Goal: Participate in discussion: Engage in conversation with other users on a specific topic

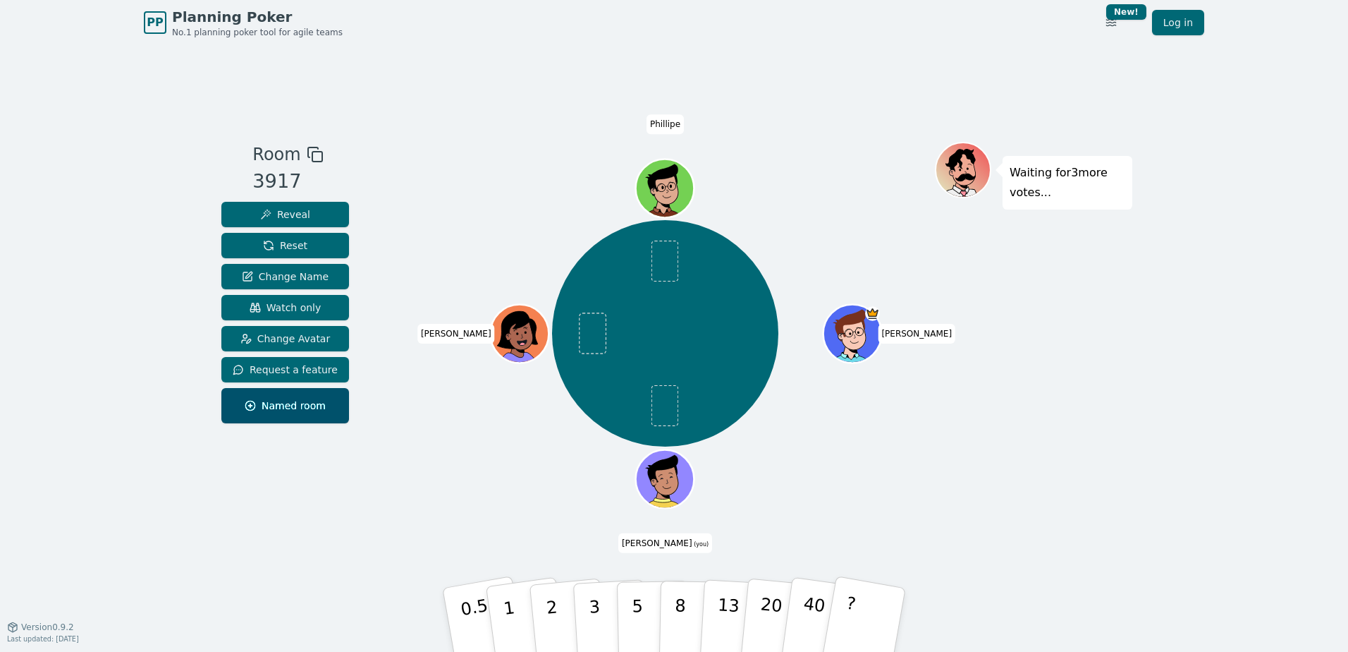
click at [1012, 331] on div "Waiting for 3 more votes..." at bounding box center [1033, 336] width 197 height 388
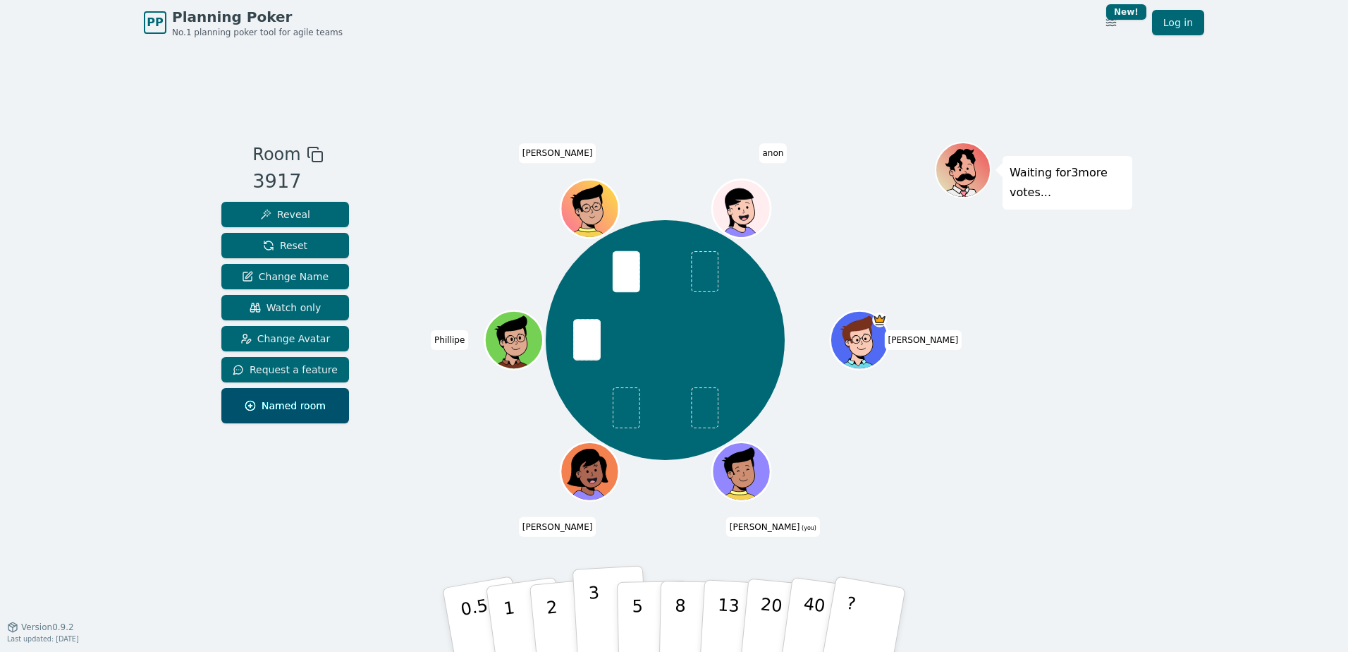
click at [577, 604] on button "3" at bounding box center [611, 620] width 77 height 110
click at [558, 613] on button "2" at bounding box center [568, 620] width 80 height 112
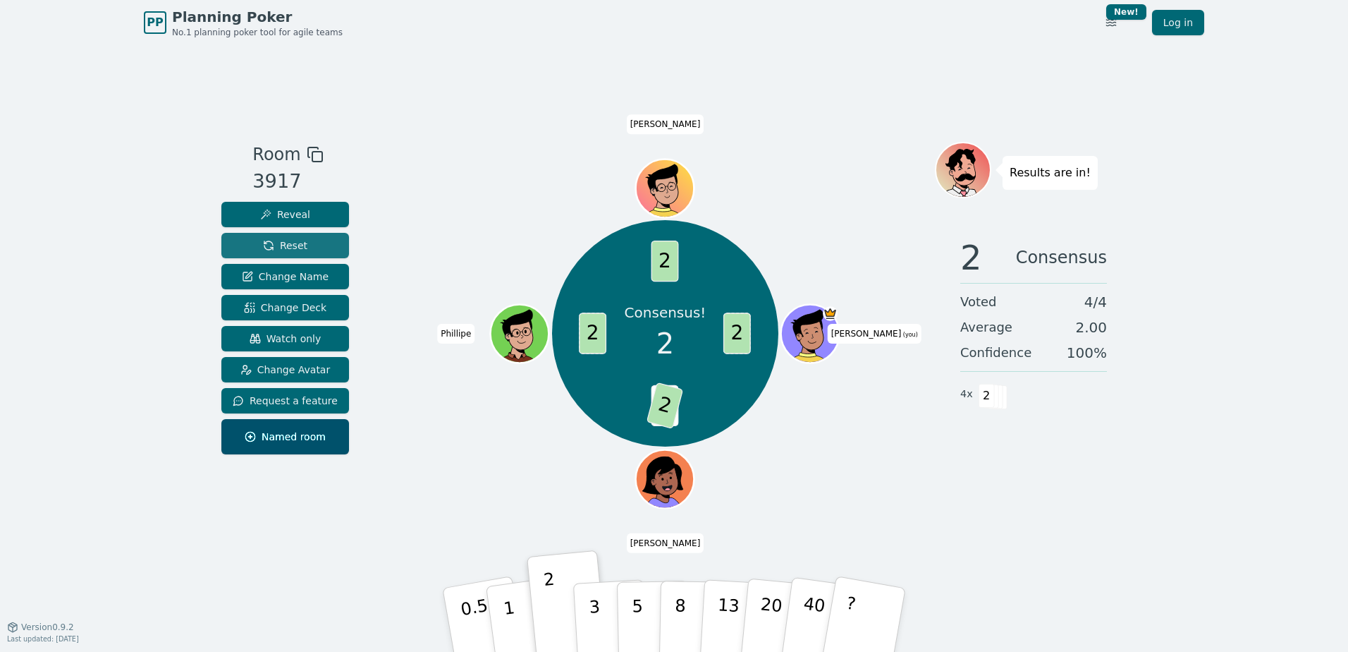
click at [289, 248] on span "Reset" at bounding box center [285, 245] width 44 height 14
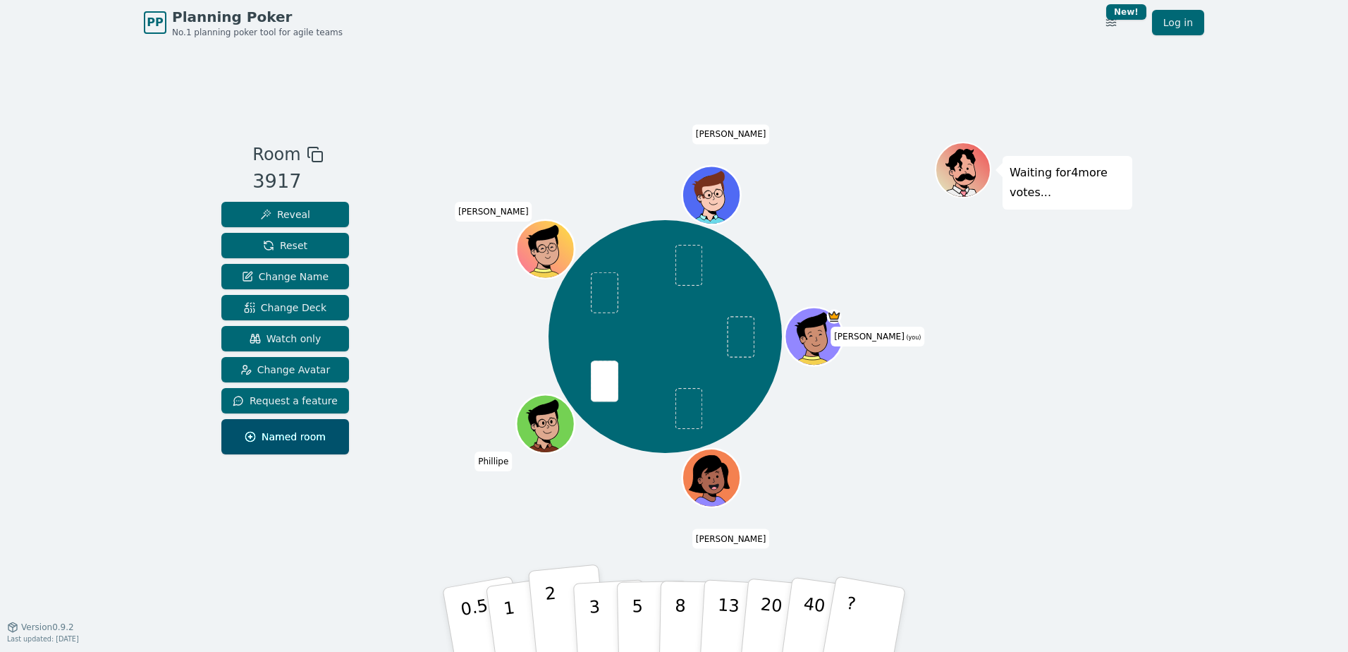
click at [549, 610] on p "2" at bounding box center [553, 621] width 18 height 77
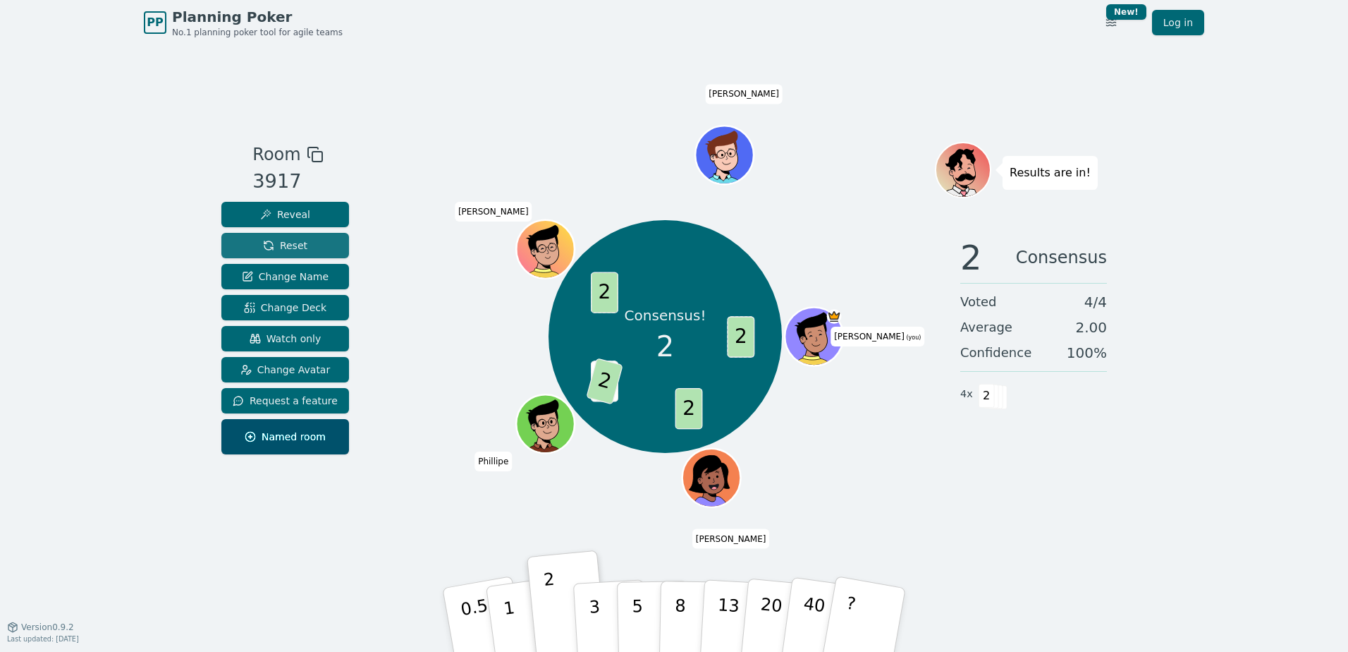
click at [284, 239] on span "Reset" at bounding box center [285, 245] width 44 height 14
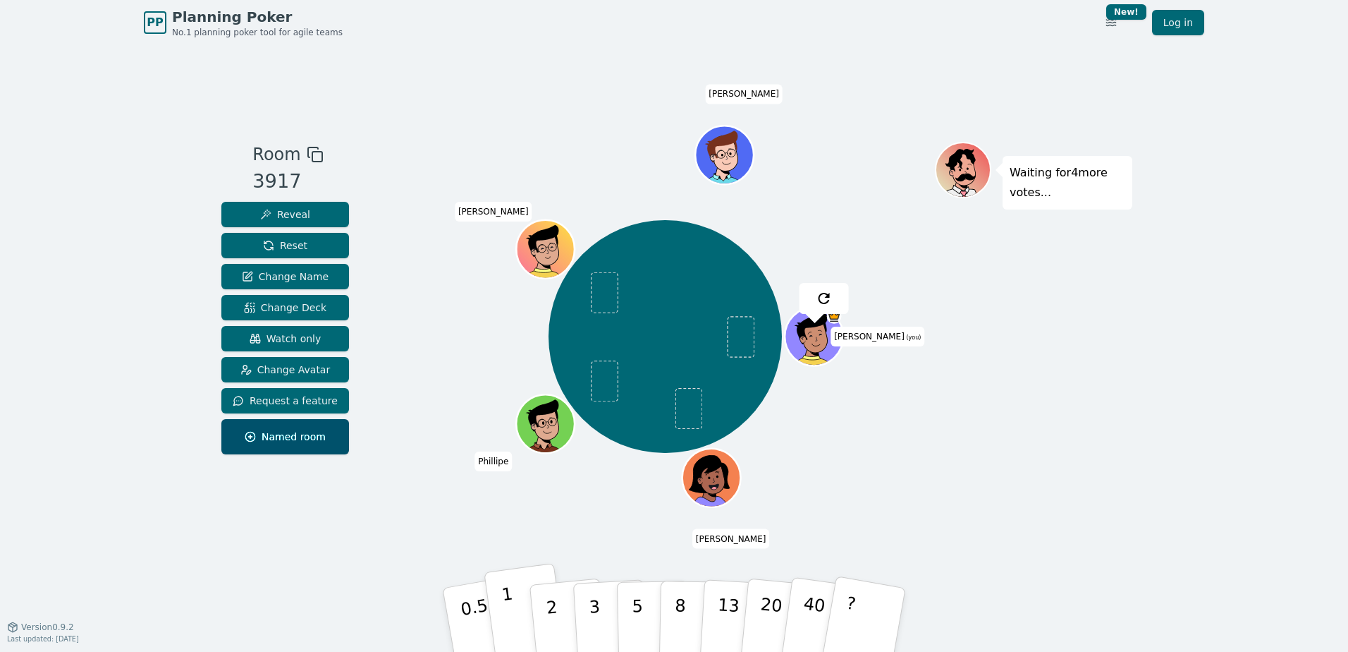
click at [525, 604] on button "1" at bounding box center [526, 620] width 84 height 114
click at [513, 608] on button "1" at bounding box center [526, 620] width 84 height 114
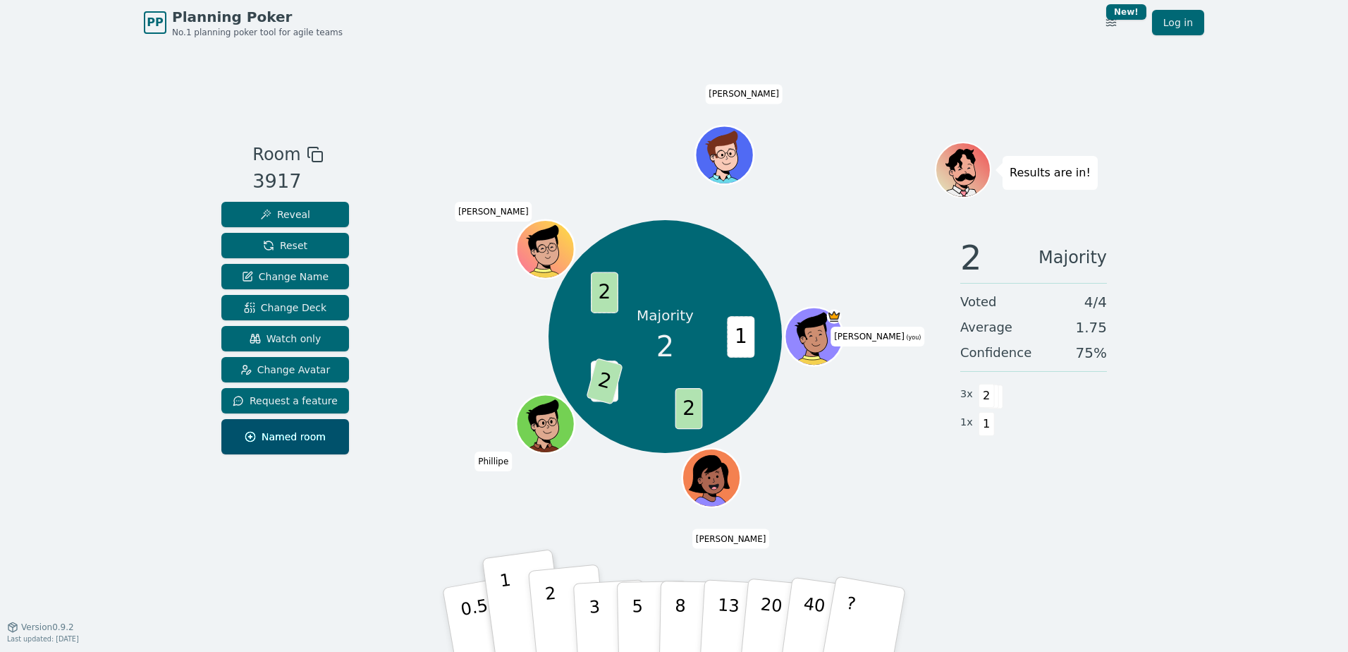
click at [554, 610] on p "2" at bounding box center [553, 621] width 18 height 77
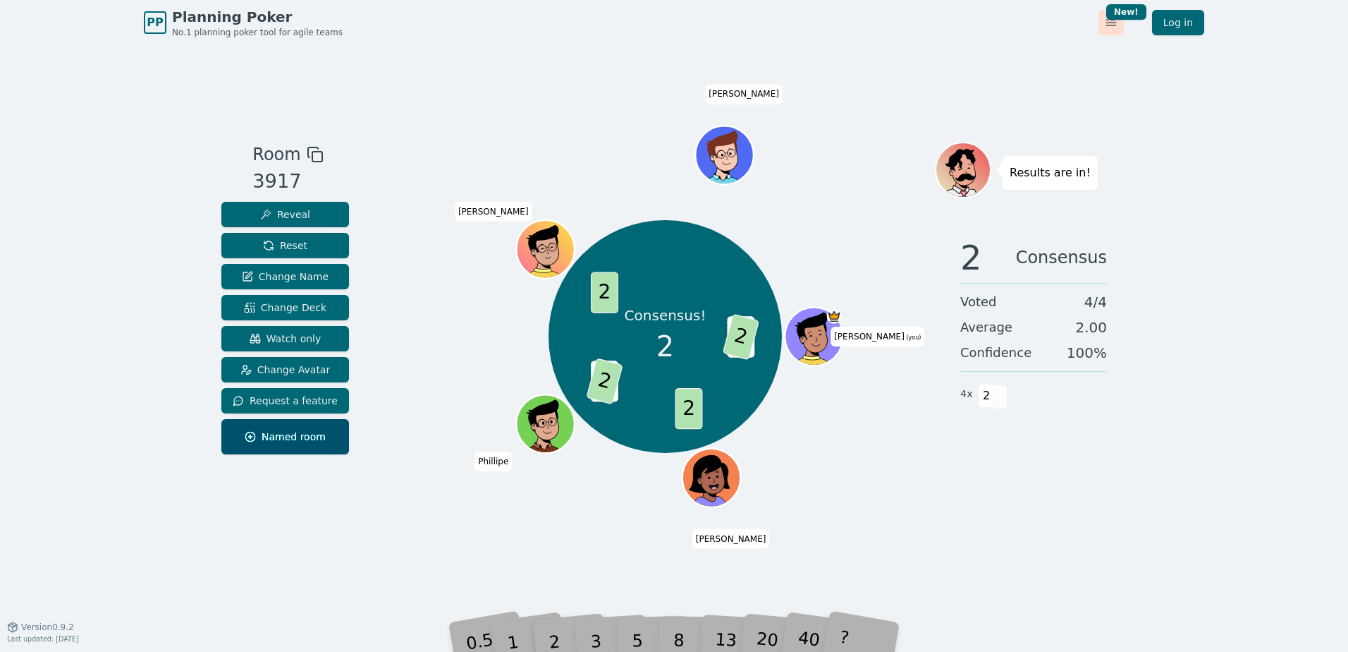
click at [1109, 27] on html "PP Planning Poker No.1 planning poker tool for agile teams Toggle theme New! Lo…" at bounding box center [674, 326] width 1348 height 652
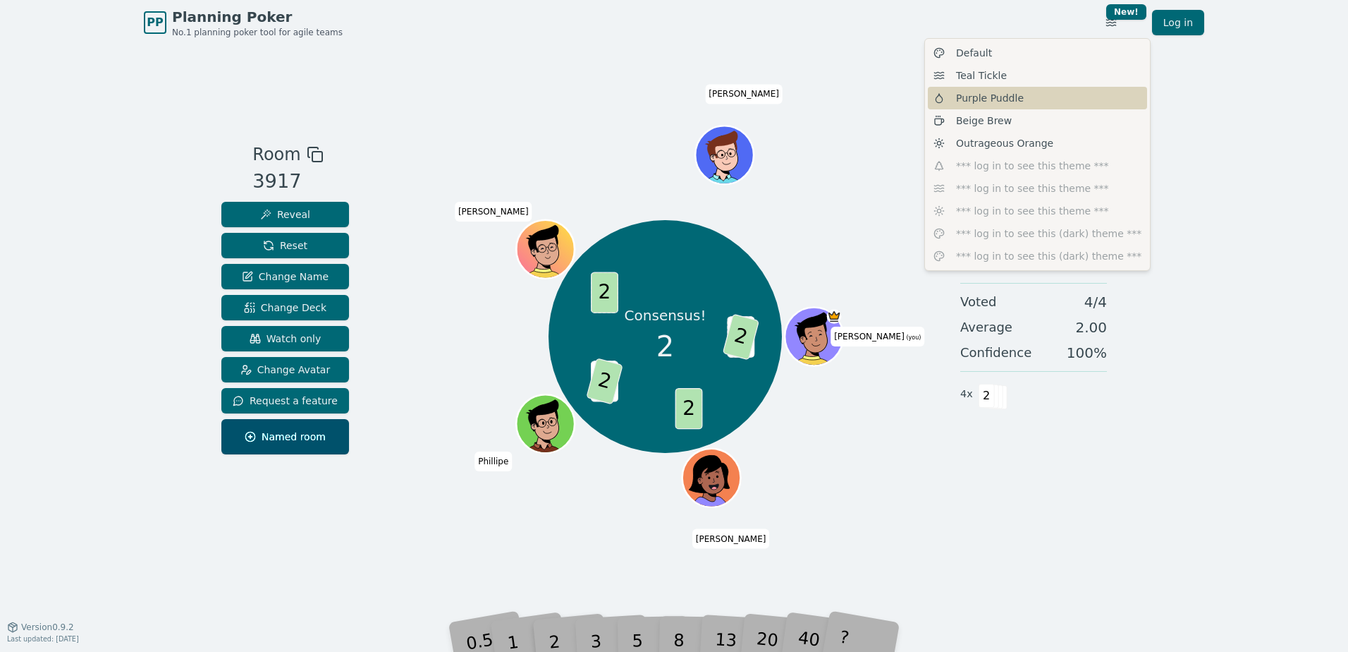
click at [1026, 99] on div "Purple Puddle" at bounding box center [1037, 98] width 219 height 23
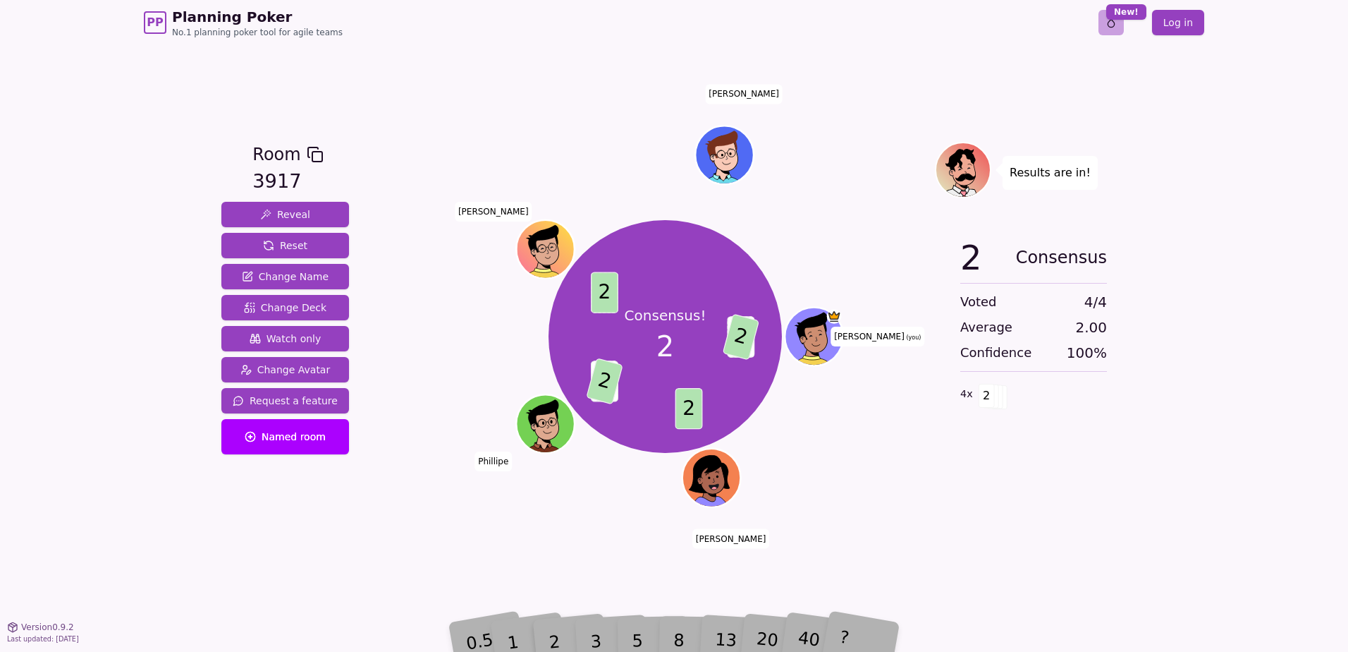
click at [1121, 26] on html "PP Planning Poker No.1 planning poker tool for agile teams Toggle theme New! Lo…" at bounding box center [674, 326] width 1348 height 652
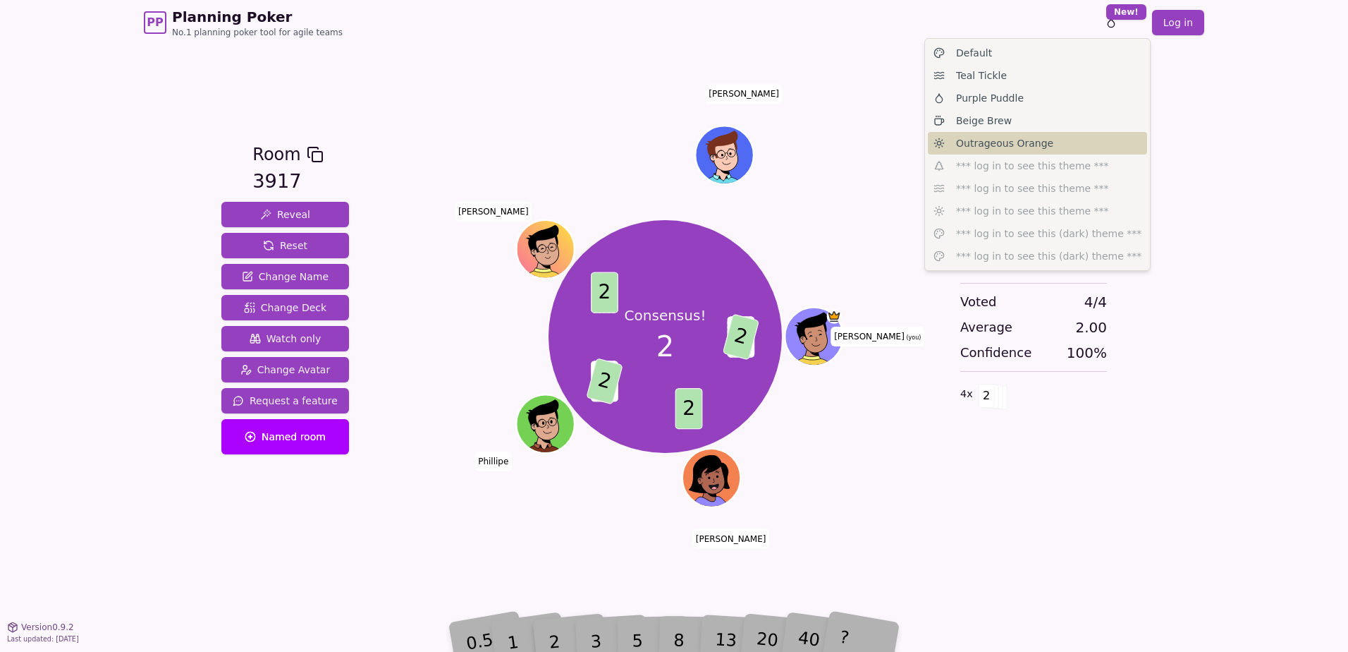
click at [1000, 139] on span "Outrageous Orange" at bounding box center [1004, 143] width 97 height 14
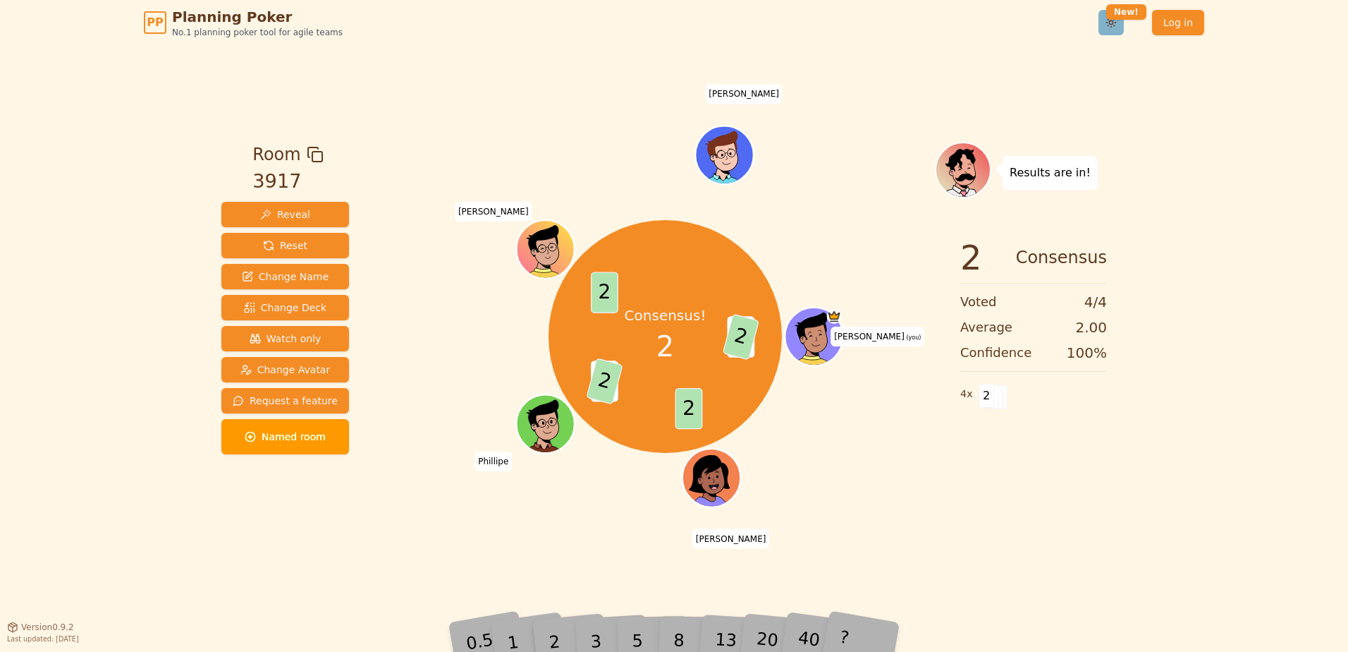
click at [1116, 20] on html "PP Planning Poker No.1 planning poker tool for agile teams Toggle theme New! Lo…" at bounding box center [674, 326] width 1348 height 652
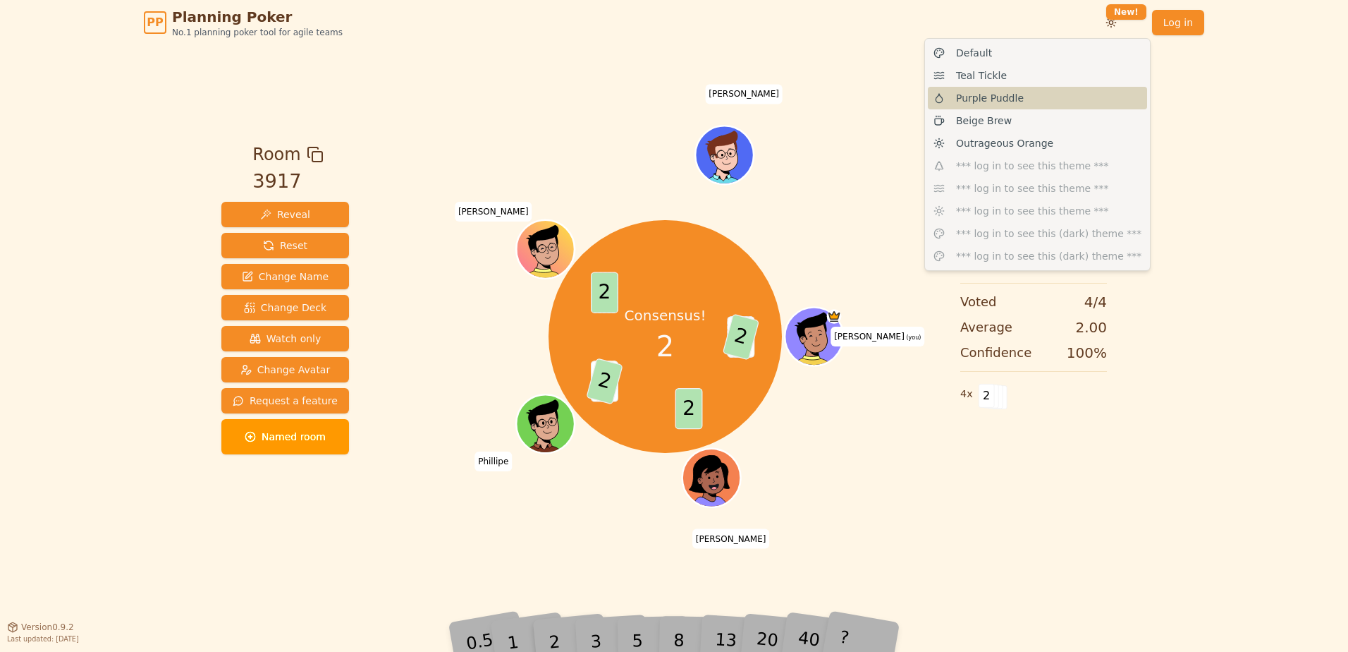
click at [1037, 102] on div "Purple Puddle" at bounding box center [1037, 98] width 219 height 23
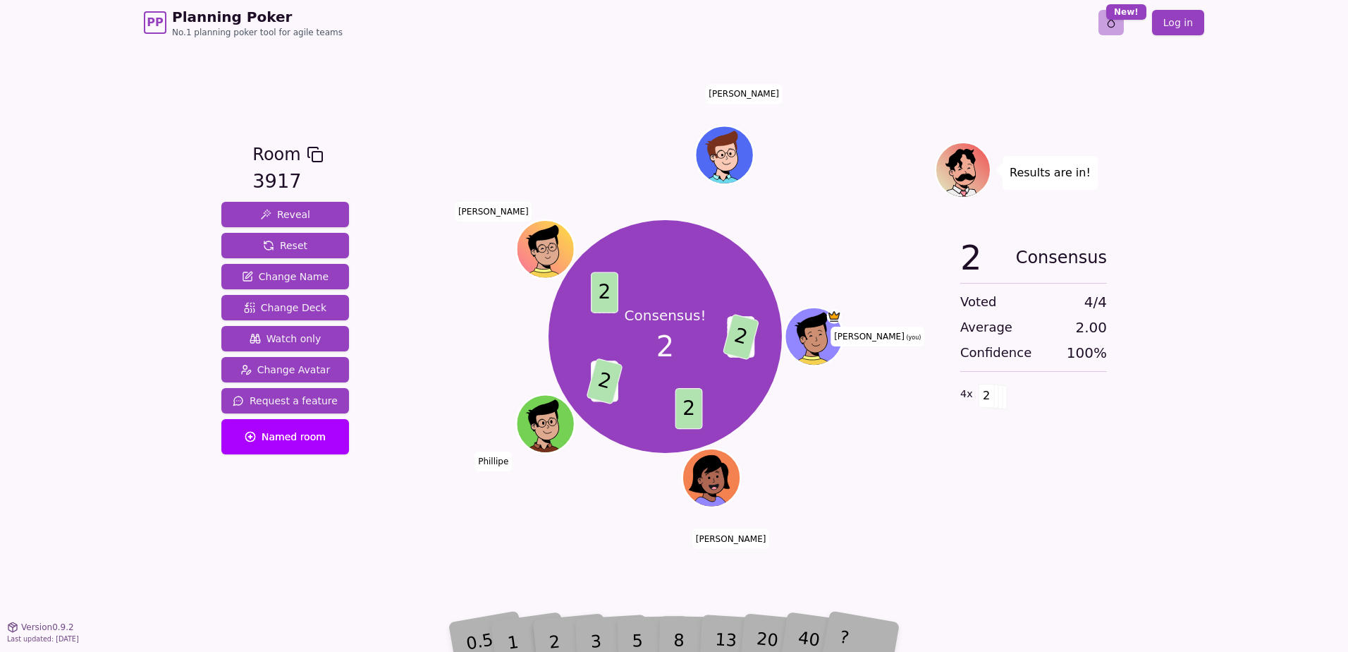
click at [1118, 20] on html "PP Planning Poker No.1 planning poker tool for agile teams Toggle theme New! Lo…" at bounding box center [674, 326] width 1348 height 652
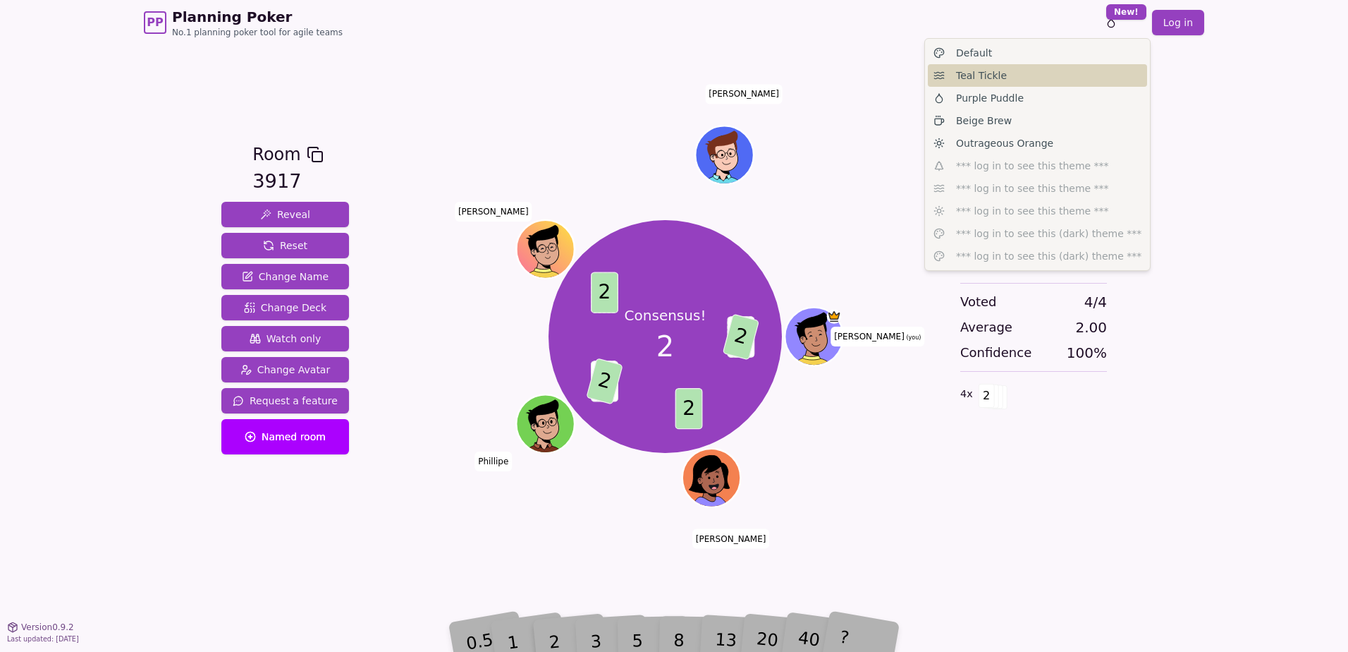
click at [1011, 79] on div "Teal Tickle" at bounding box center [1037, 75] width 219 height 23
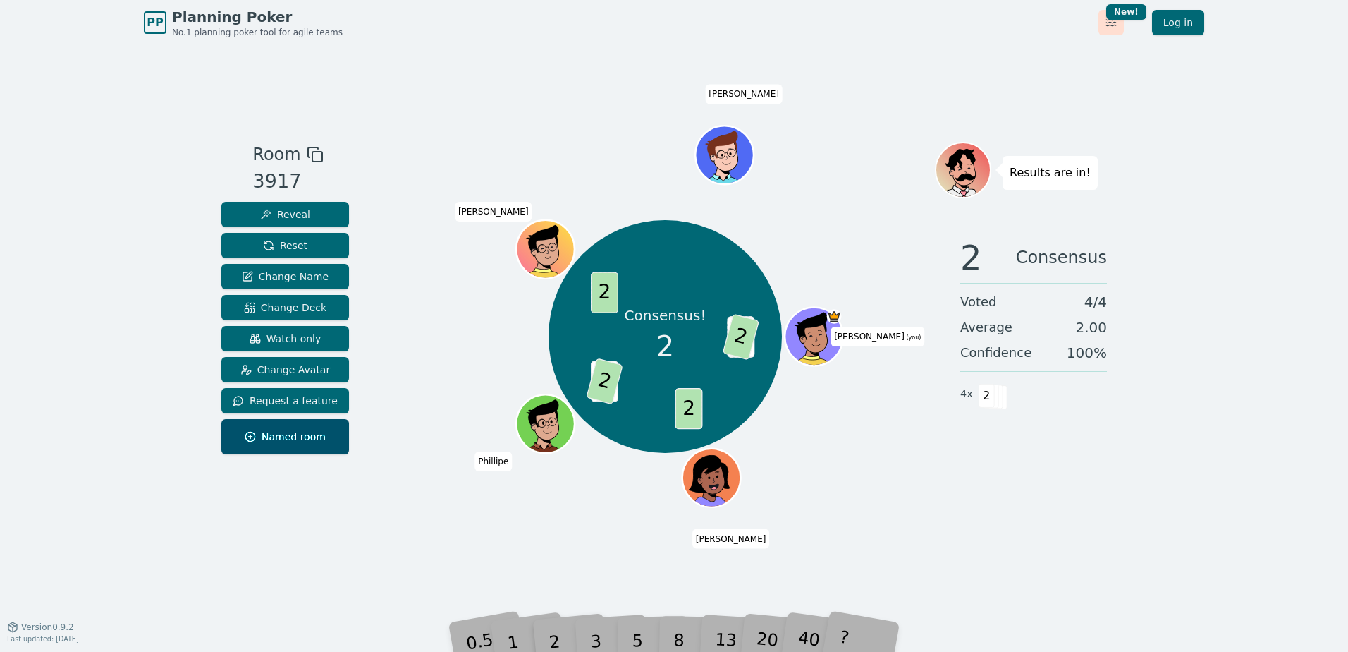
click at [1106, 27] on html "PP Planning Poker No.1 planning poker tool for agile teams Toggle theme New! Lo…" at bounding box center [674, 326] width 1348 height 652
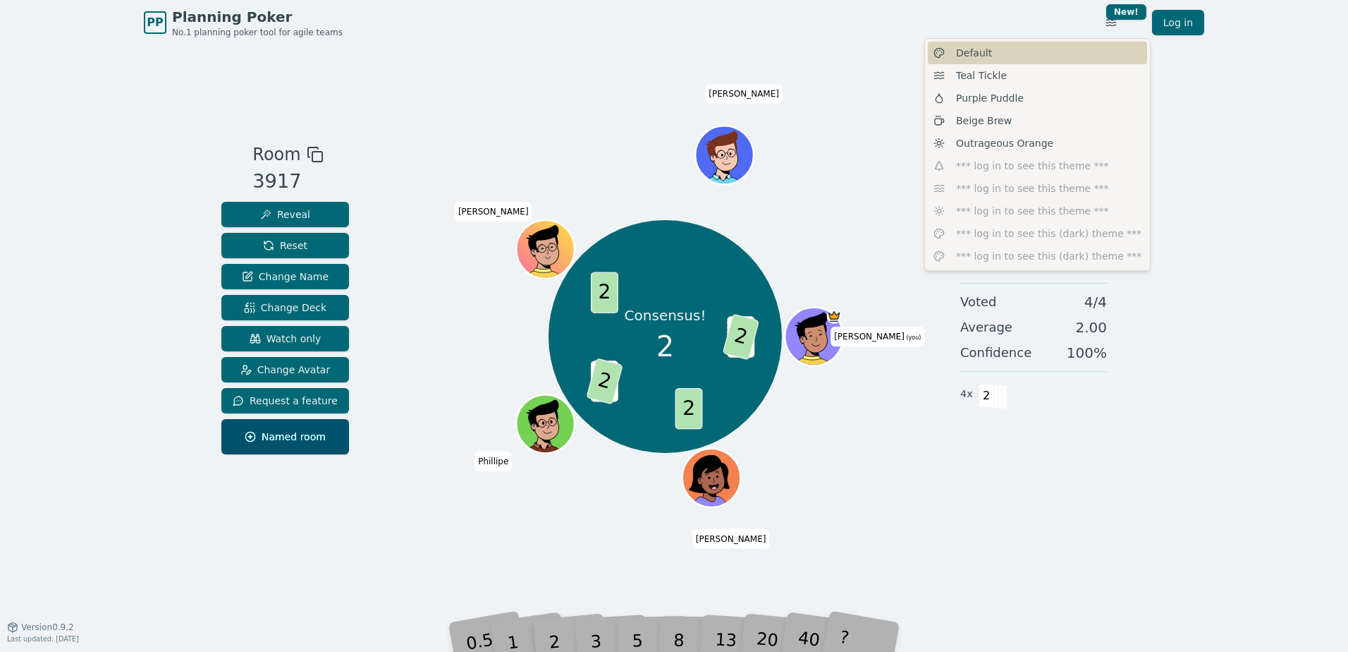
click at [1006, 58] on div "Default" at bounding box center [1037, 53] width 219 height 23
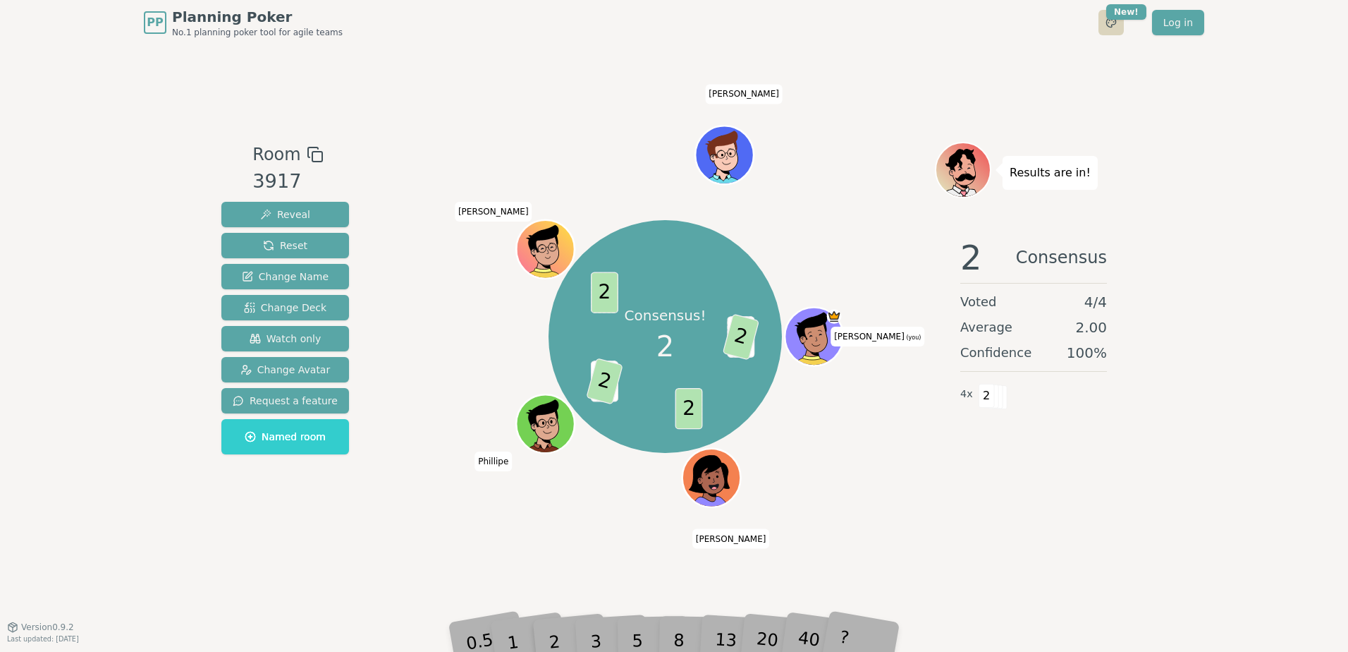
click at [1111, 18] on html "PP Planning Poker No.1 planning poker tool for agile teams Toggle theme New! Lo…" at bounding box center [674, 326] width 1348 height 652
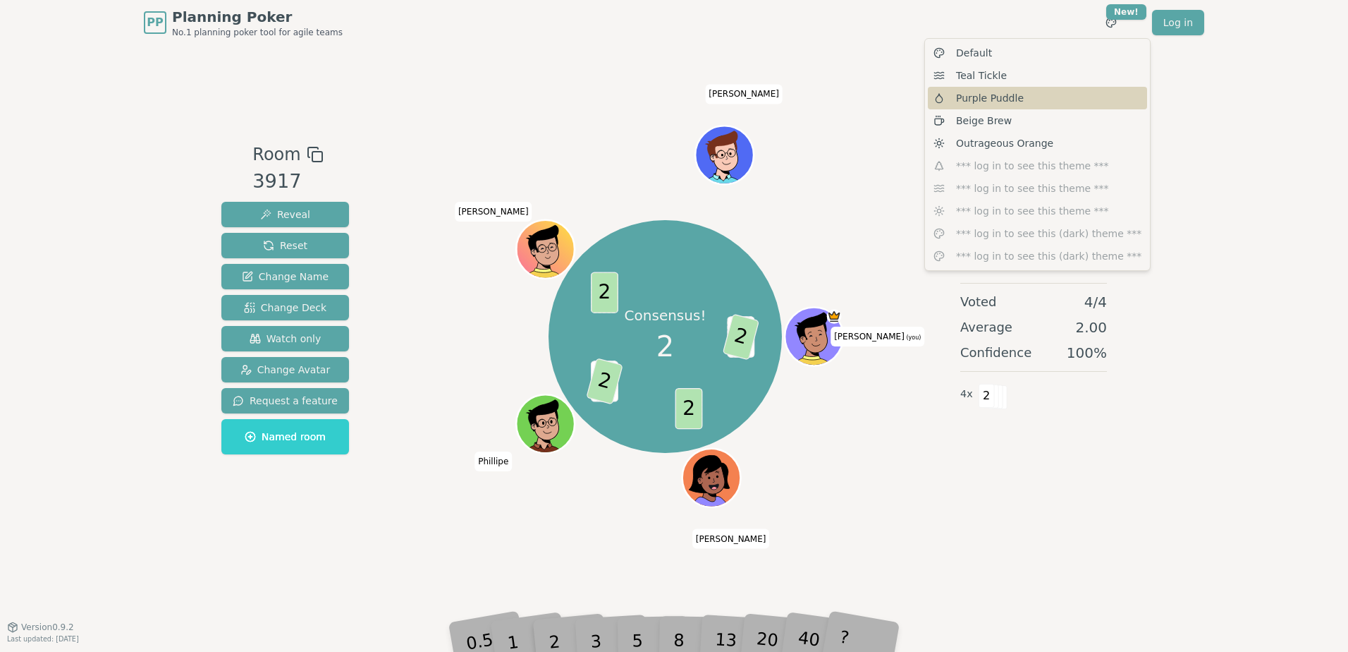
click at [997, 94] on span "Purple Puddle" at bounding box center [990, 98] width 68 height 14
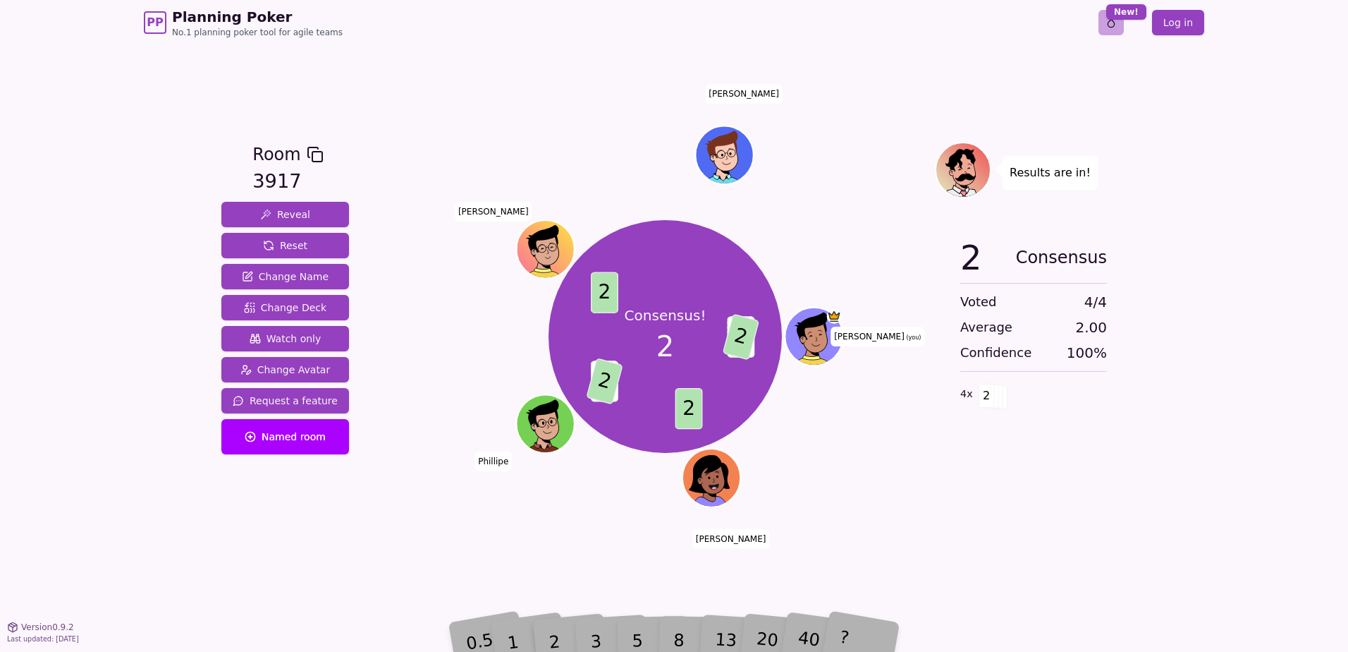
click at [1117, 25] on html "PP Planning Poker No.1 planning poker tool for agile teams Toggle theme New! Lo…" at bounding box center [674, 326] width 1348 height 652
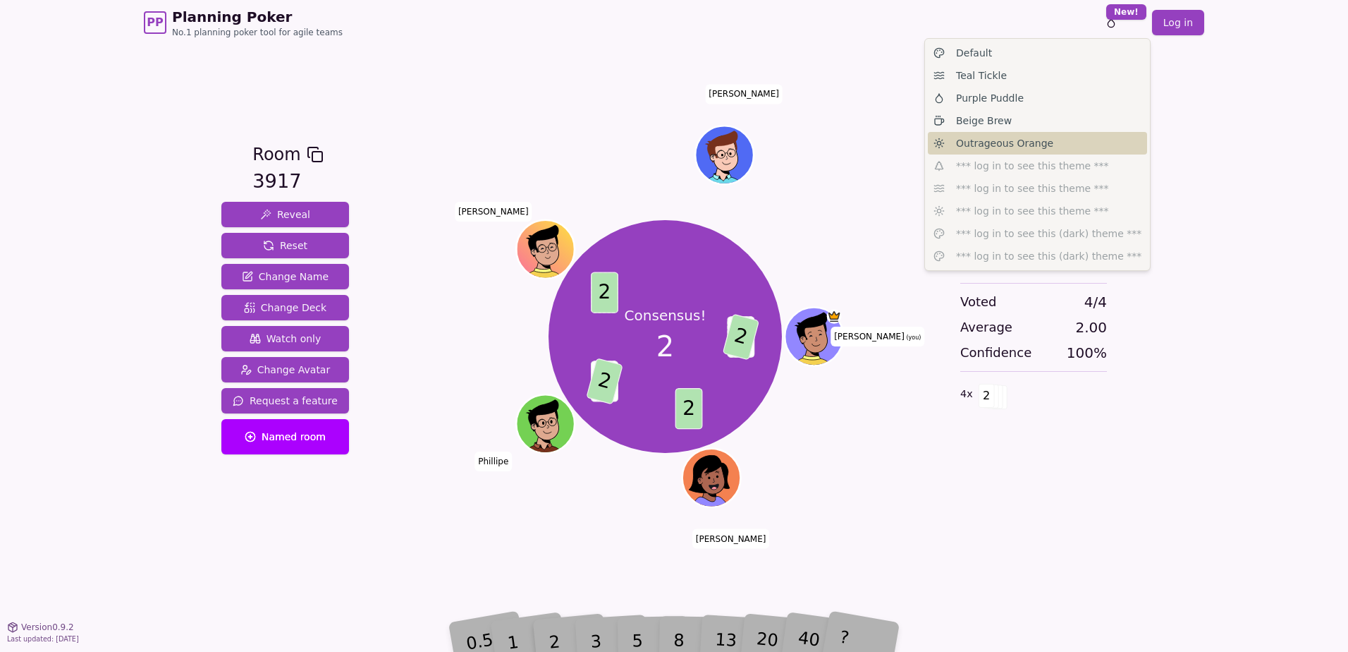
click at [1003, 142] on span "Outrageous Orange" at bounding box center [1004, 143] width 97 height 14
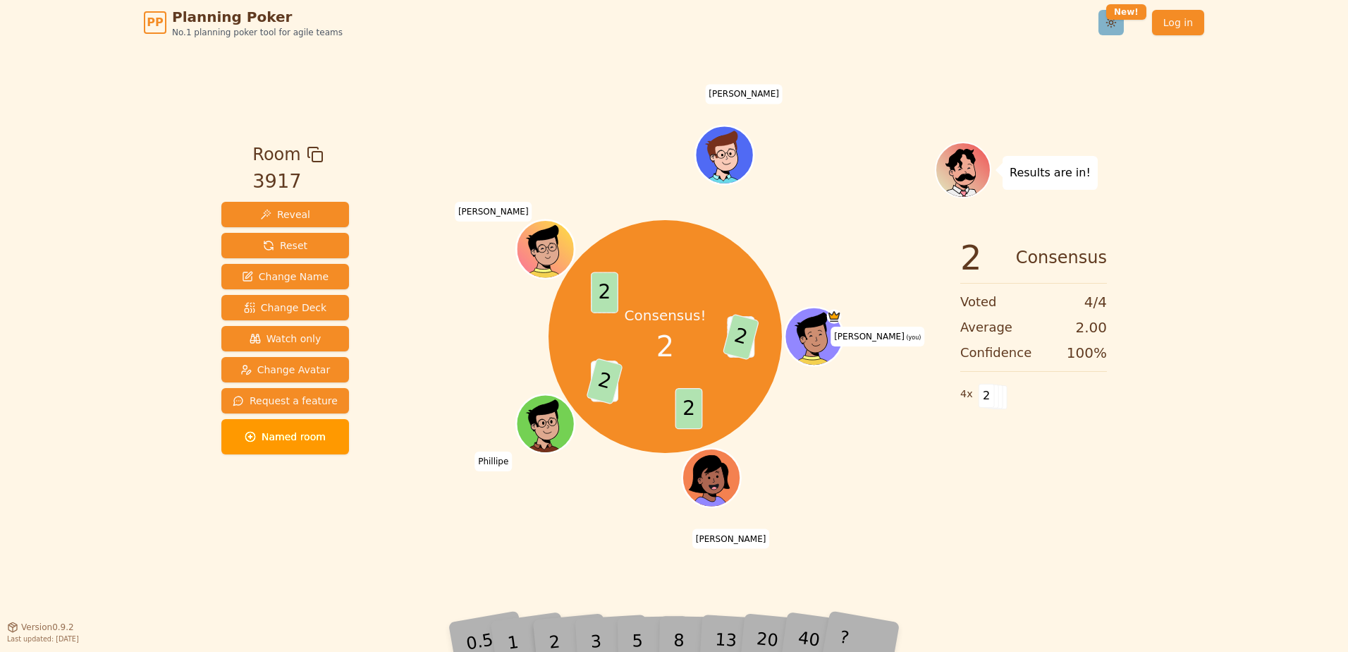
click at [1111, 22] on html "PP Planning Poker No.1 planning poker tool for agile teams Toggle theme New! Lo…" at bounding box center [674, 326] width 1348 height 652
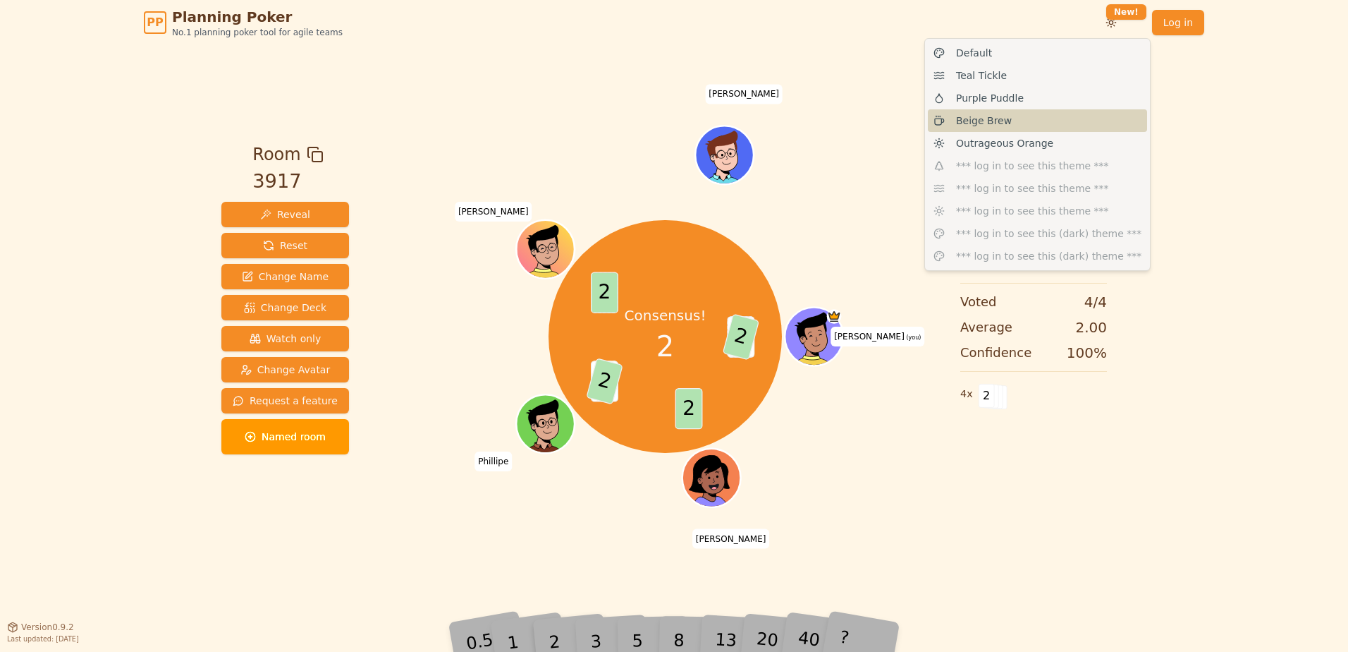
click at [1011, 114] on div "Beige Brew" at bounding box center [1037, 120] width 219 height 23
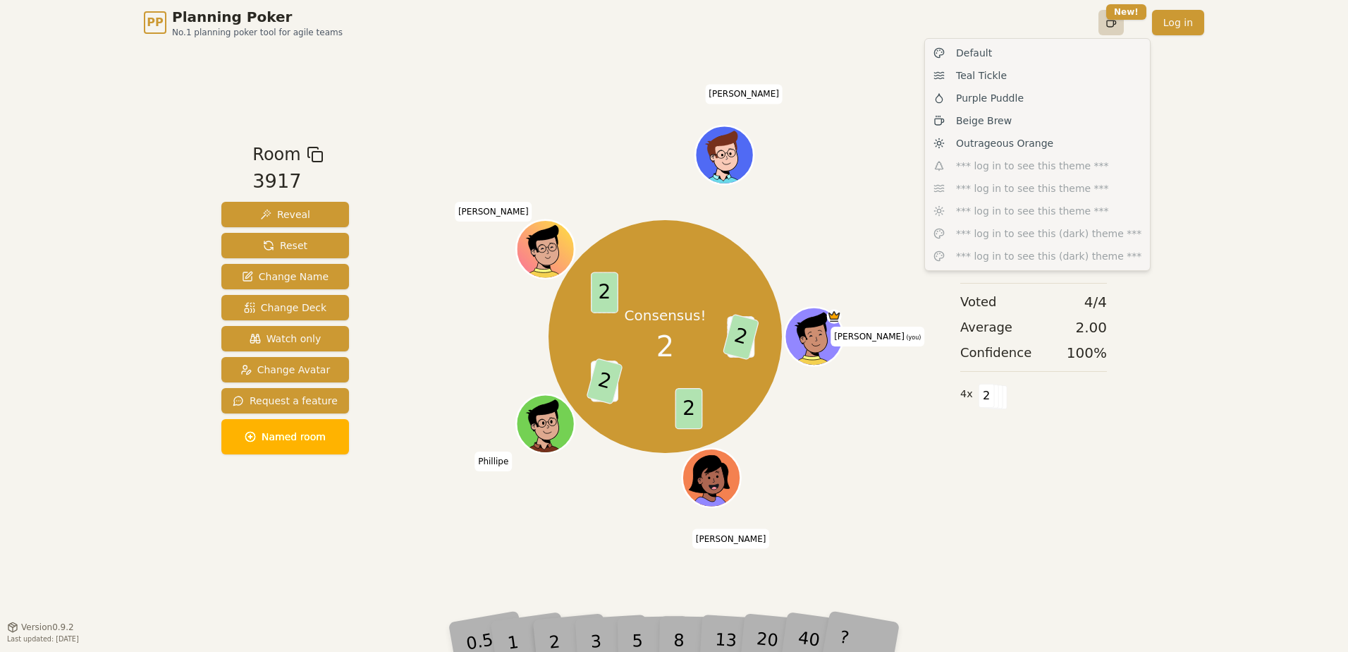
click at [1113, 25] on html "PP Planning Poker No.1 planning poker tool for agile teams Toggle theme New! Lo…" at bounding box center [674, 326] width 1348 height 652
click at [967, 79] on span "Teal Tickle" at bounding box center [981, 75] width 51 height 14
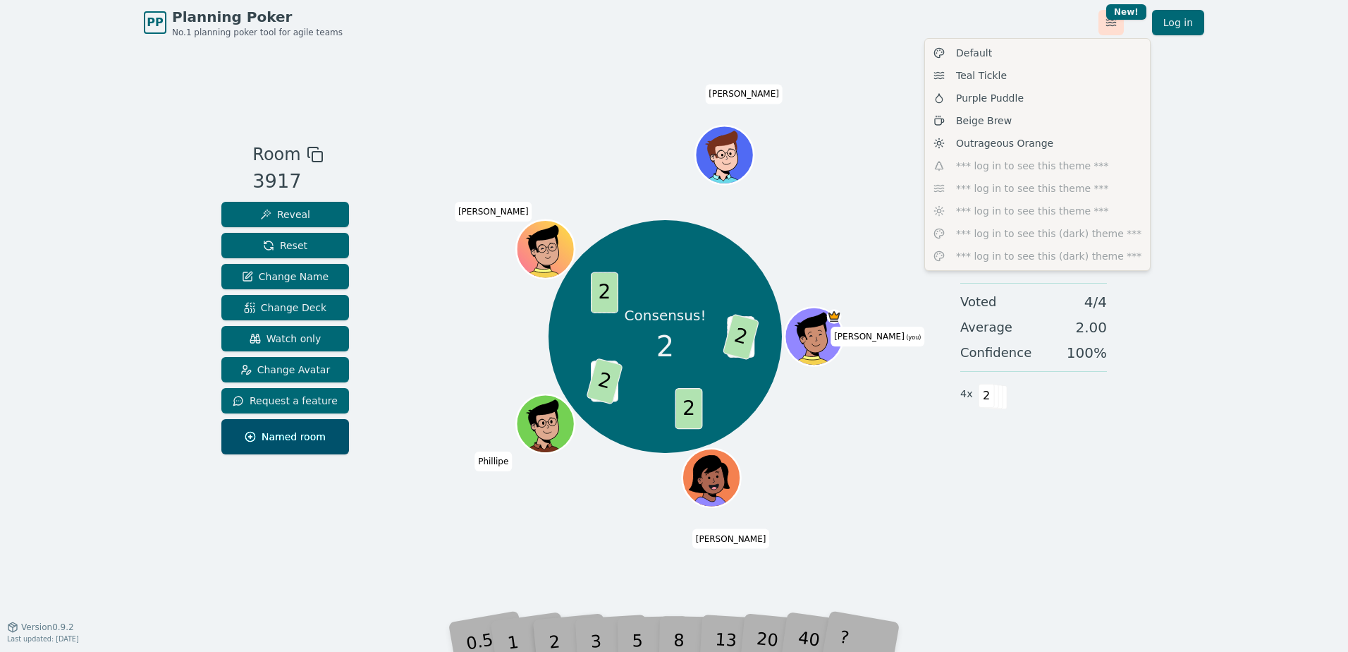
click at [1119, 32] on html "PP Planning Poker No.1 planning poker tool for agile teams Toggle theme New! Lo…" at bounding box center [674, 326] width 1348 height 652
click at [1049, 47] on div "Default" at bounding box center [1037, 53] width 219 height 23
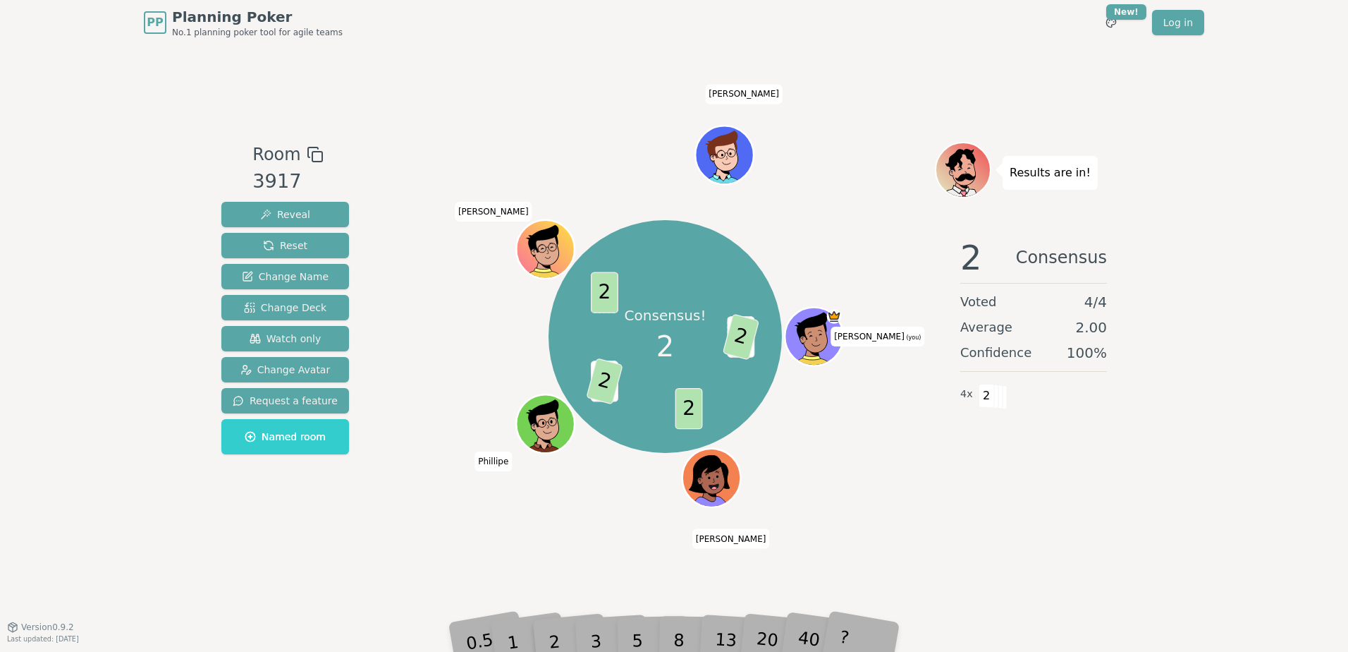
click at [1097, 28] on div "Toggle theme New! Log in [GEOGRAPHIC_DATA]" at bounding box center [1140, 22] width 128 height 25
click at [1103, 23] on html "PP Planning Poker No.1 planning poker tool for agile teams Toggle theme New! Lo…" at bounding box center [674, 326] width 1348 height 652
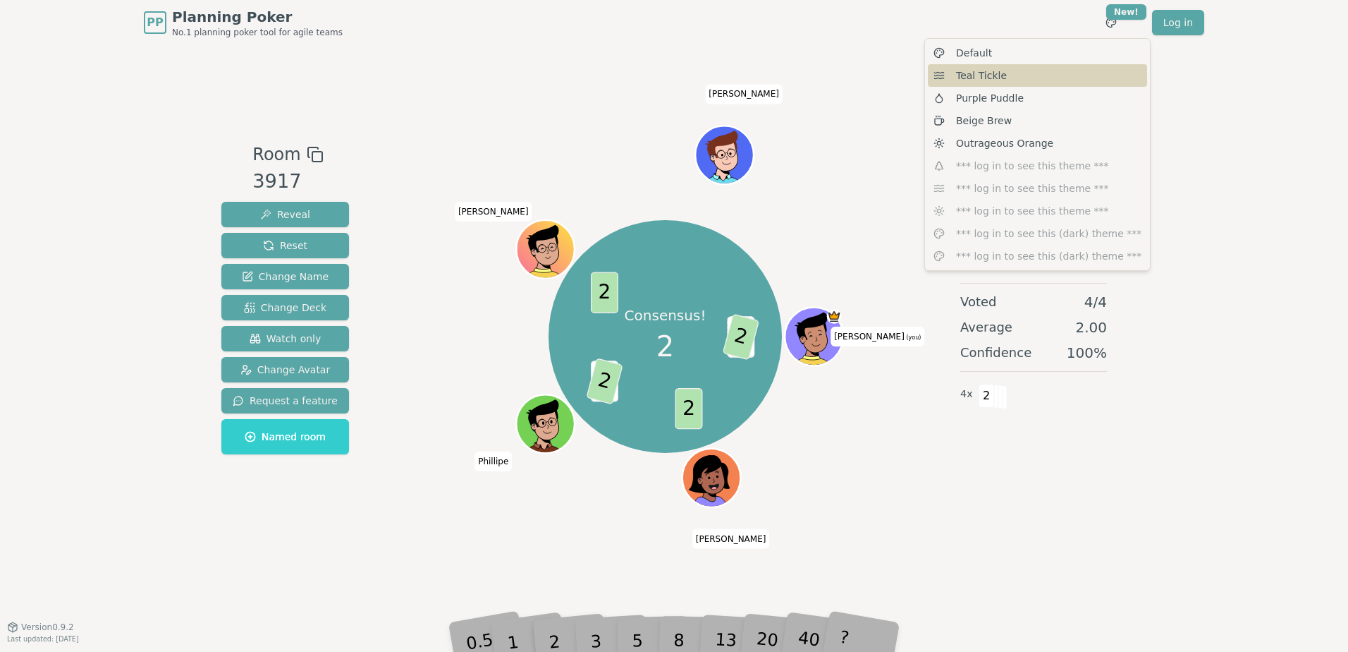
click at [1012, 70] on div "Teal Tickle" at bounding box center [1037, 75] width 219 height 23
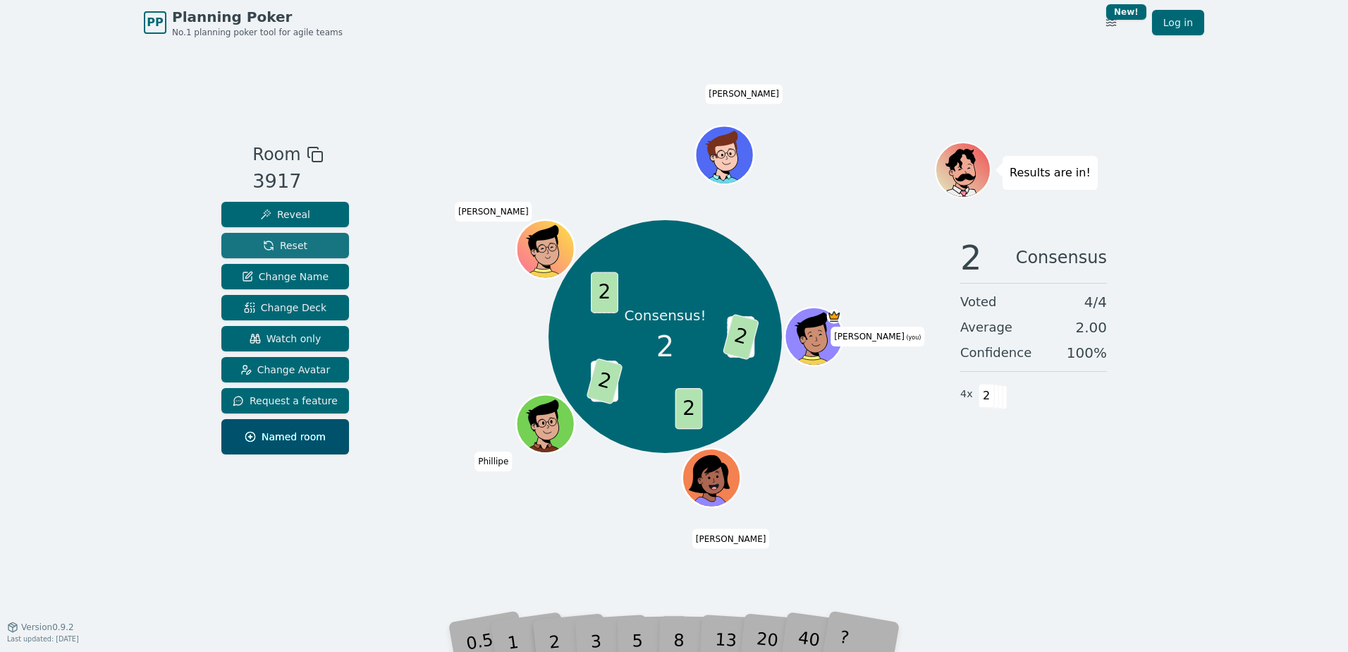
click at [283, 248] on span "Reset" at bounding box center [285, 245] width 44 height 14
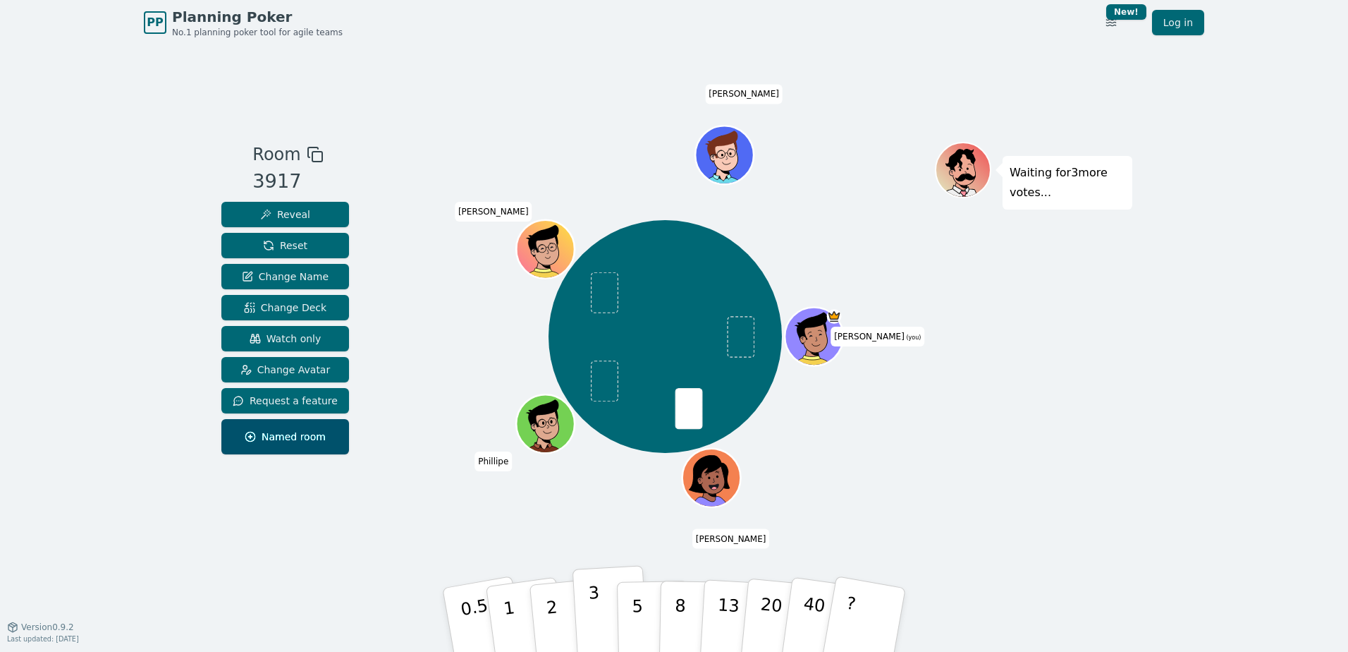
click at [586, 612] on button "3" at bounding box center [611, 620] width 77 height 110
click at [1027, 417] on div "Waiting for 2 more votes..." at bounding box center [1033, 336] width 197 height 388
click at [796, 623] on button "40" at bounding box center [822, 620] width 84 height 114
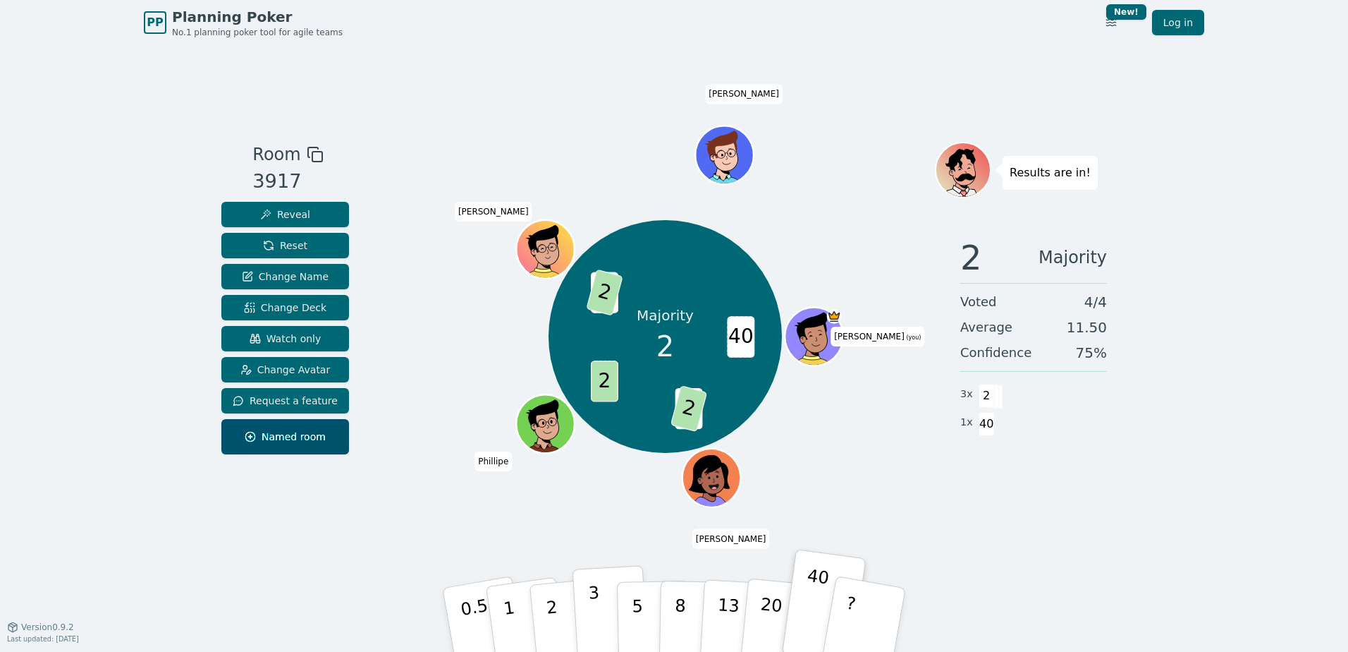
click at [595, 608] on p "3" at bounding box center [596, 621] width 16 height 77
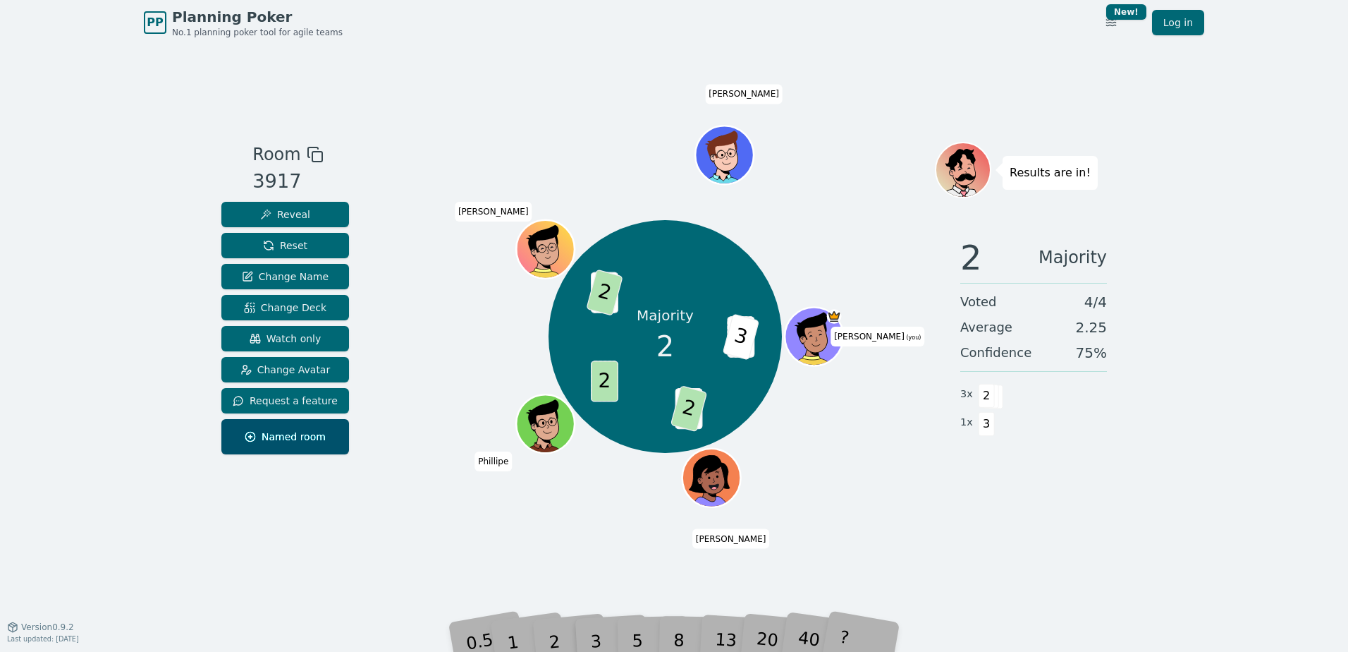
click at [1054, 454] on div "2 Majority Voted 4 / 4 Average 2.25 Confidence 75 % 3 x 2 1 x 3" at bounding box center [1033, 367] width 197 height 282
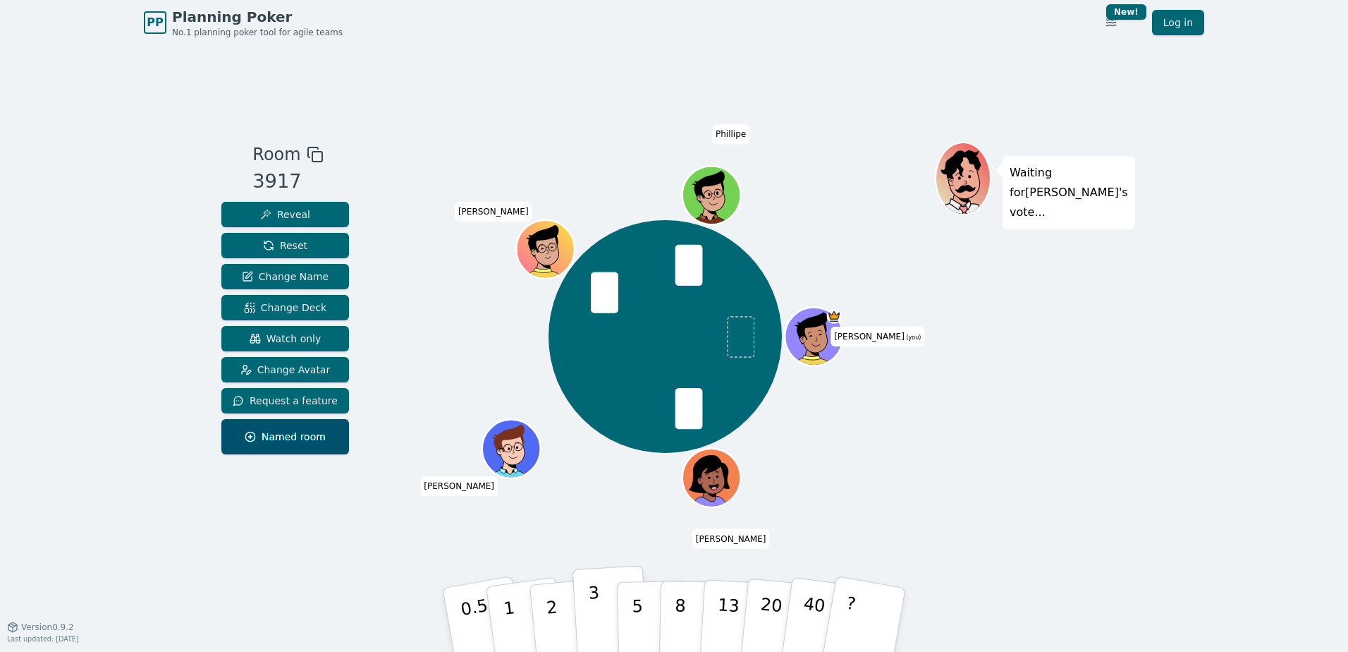
click at [590, 604] on p "3" at bounding box center [596, 621] width 16 height 77
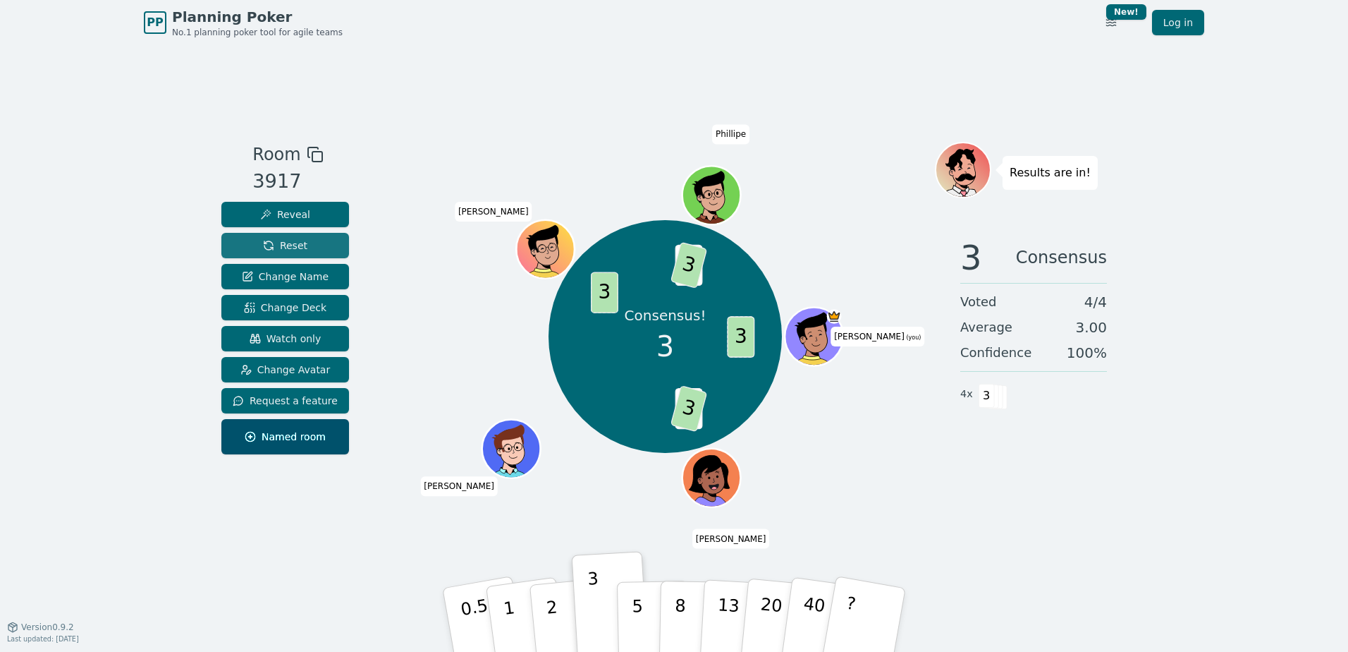
click at [329, 244] on button "Reset" at bounding box center [285, 245] width 128 height 25
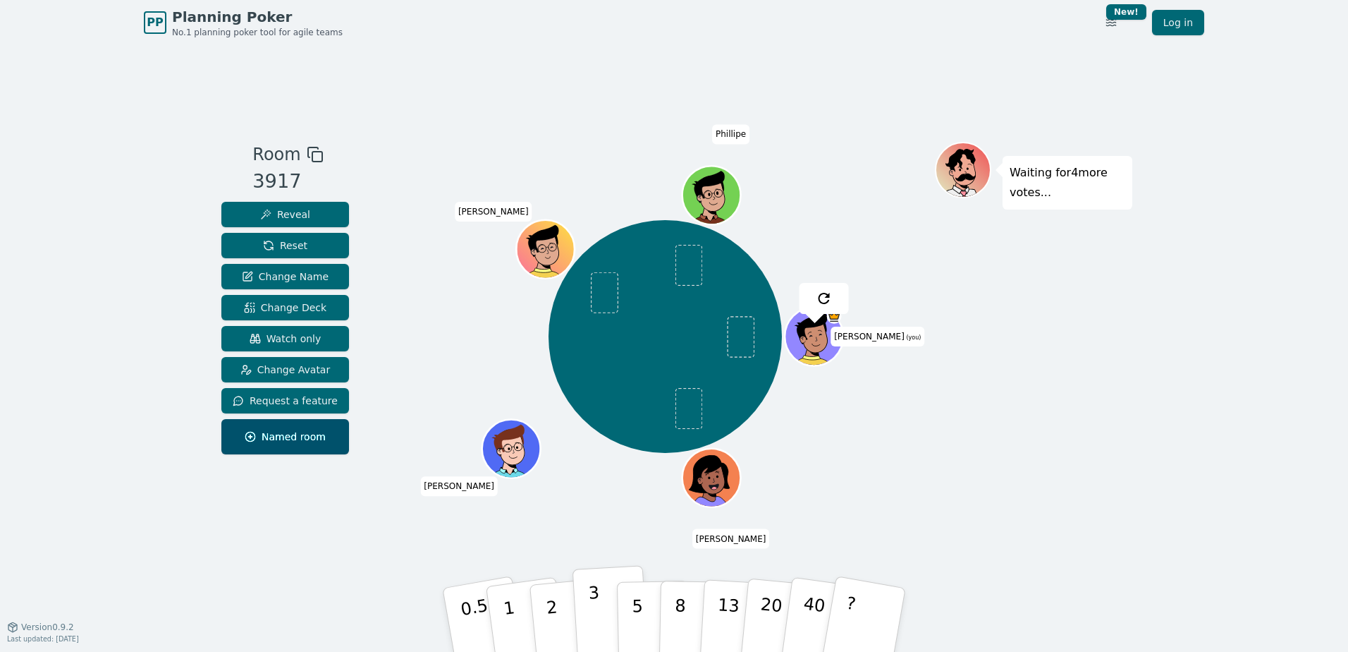
click at [589, 628] on button "3" at bounding box center [611, 620] width 77 height 110
click at [964, 436] on div "Waiting for 3 more votes..." at bounding box center [1033, 336] width 197 height 388
click at [1083, 425] on div "Waiting for 2 more votes..." at bounding box center [1033, 336] width 197 height 388
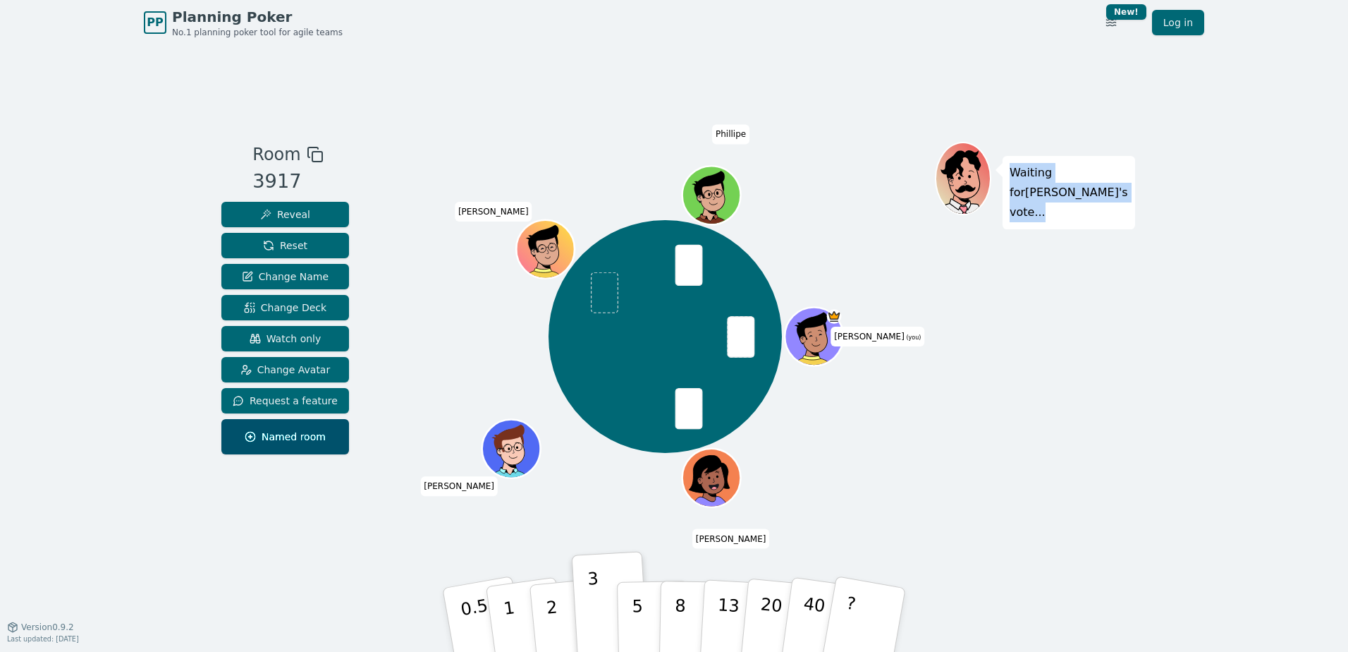
drag, startPoint x: 1012, startPoint y: 169, endPoint x: 1046, endPoint y: 194, distance: 41.9
click at [1046, 194] on p "Waiting for [PERSON_NAME] 's vote..." at bounding box center [1069, 192] width 118 height 59
click at [1051, 196] on p "Waiting for [PERSON_NAME] 's vote..." at bounding box center [1069, 192] width 118 height 59
click at [1049, 195] on p "Waiting for [PERSON_NAME] 's vote..." at bounding box center [1069, 192] width 118 height 59
drag, startPoint x: 1049, startPoint y: 195, endPoint x: 1015, endPoint y: 170, distance: 41.9
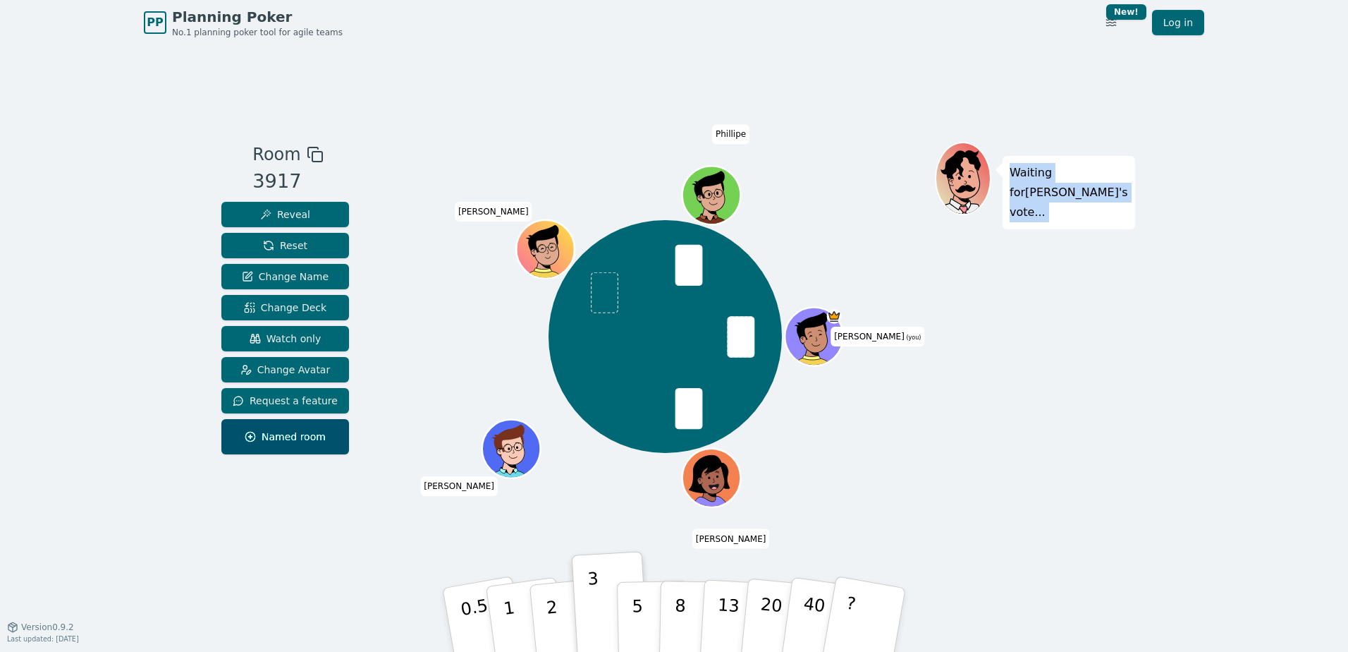
click at [1015, 170] on p "Waiting for [PERSON_NAME] 's vote..." at bounding box center [1069, 192] width 118 height 59
drag, startPoint x: 1015, startPoint y: 170, endPoint x: 1054, endPoint y: 250, distance: 89.3
click at [1054, 250] on div "Waiting for [PERSON_NAME] 's vote..." at bounding box center [1033, 336] width 197 height 388
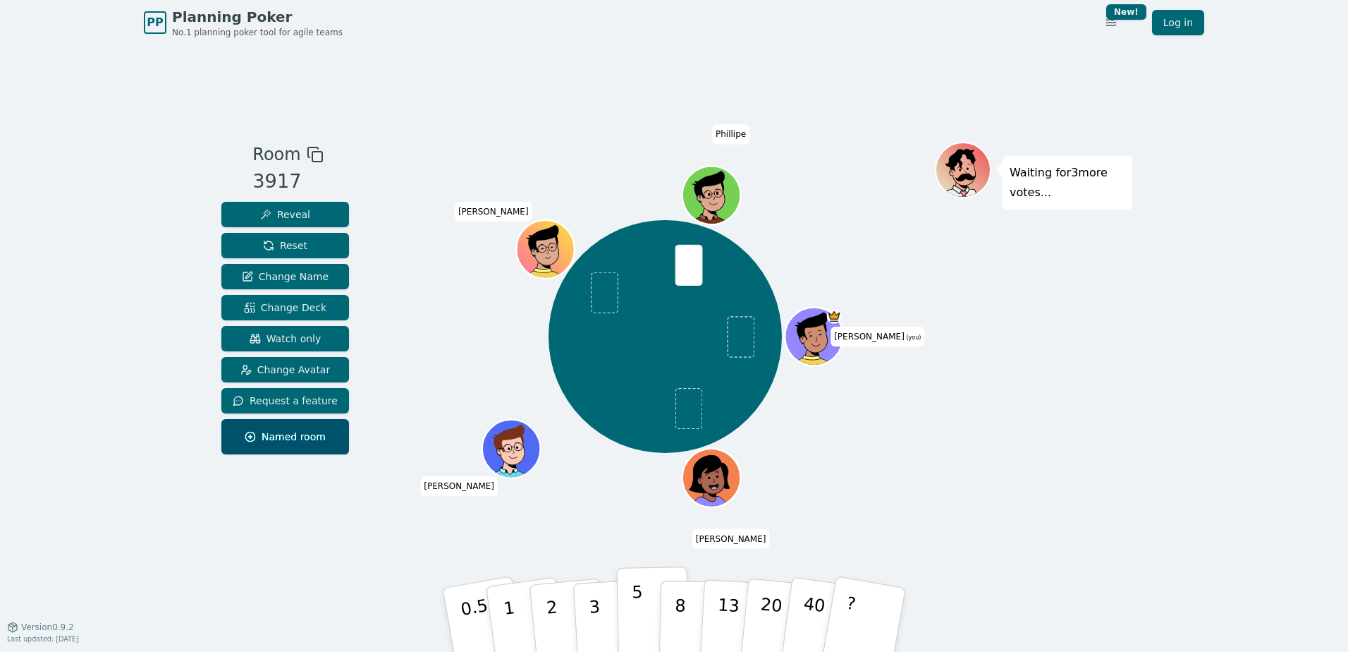
click at [632, 609] on p "5" at bounding box center [638, 620] width 12 height 76
